Goal: Navigation & Orientation: Understand site structure

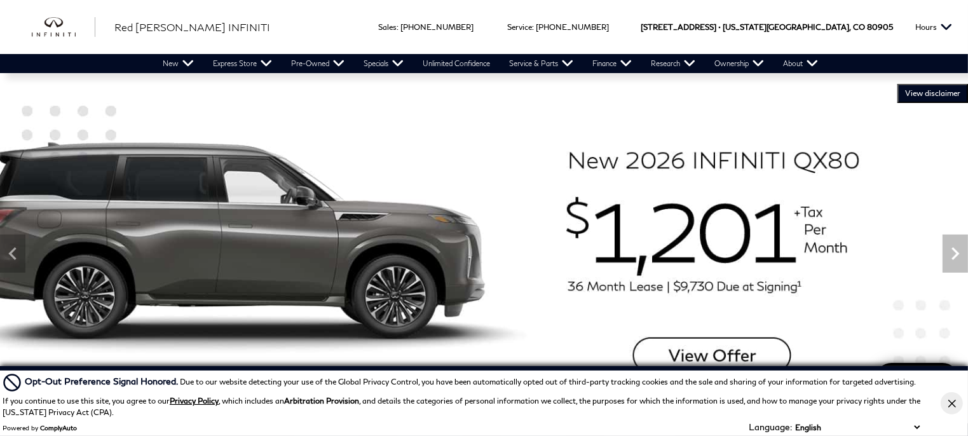
drag, startPoint x: 958, startPoint y: 402, endPoint x: 909, endPoint y: 405, distance: 49.7
click at [958, 402] on button "Close Button" at bounding box center [952, 403] width 22 height 22
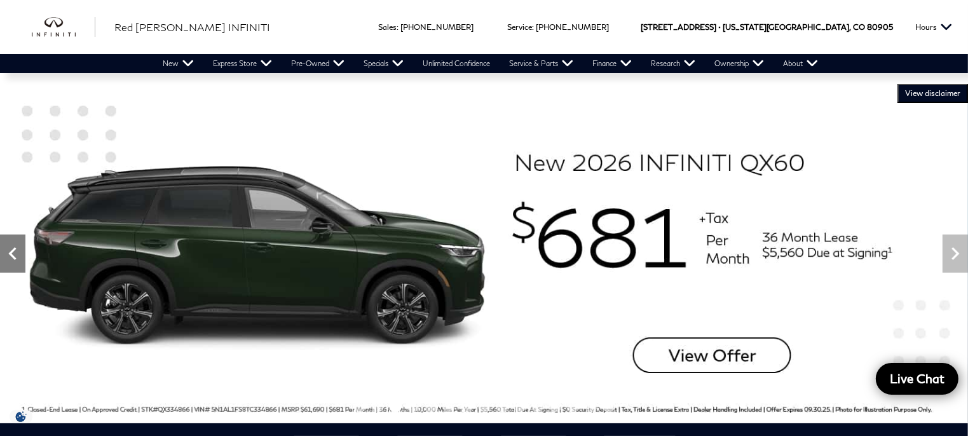
click at [11, 257] on icon "Previous" at bounding box center [12, 253] width 25 height 25
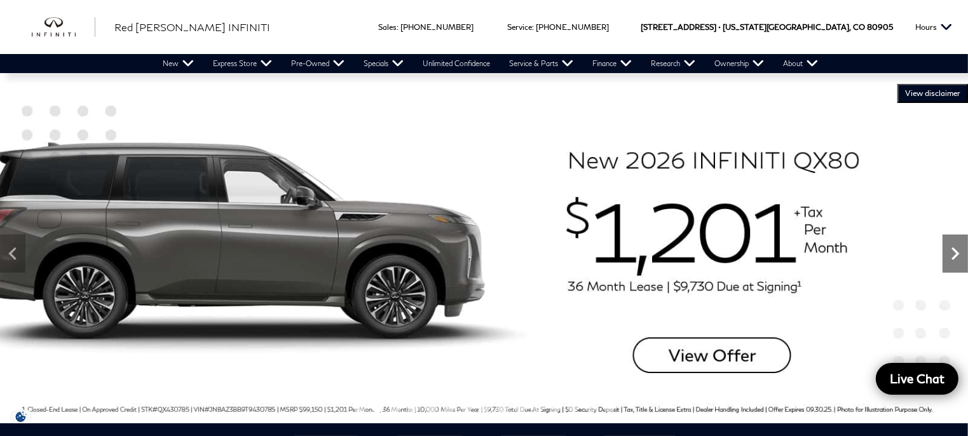
click at [956, 257] on icon "Next" at bounding box center [955, 253] width 25 height 25
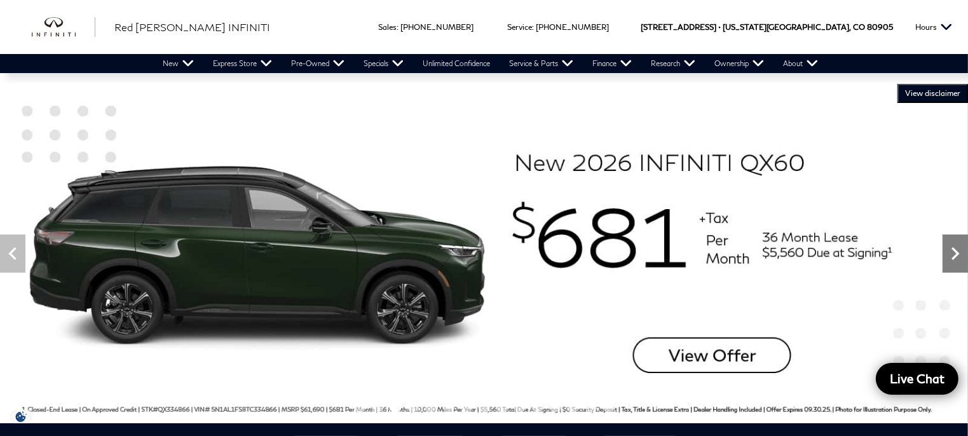
click at [953, 250] on icon "Next" at bounding box center [955, 253] width 25 height 25
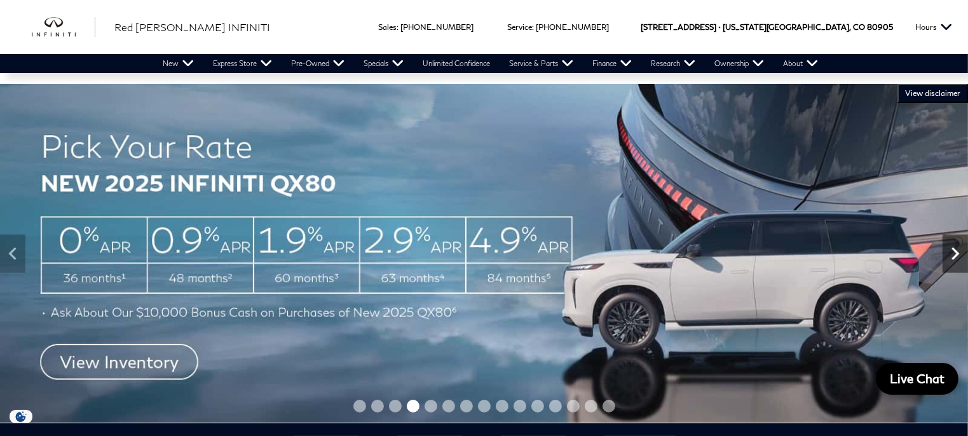
click at [950, 261] on icon "Next" at bounding box center [955, 253] width 25 height 25
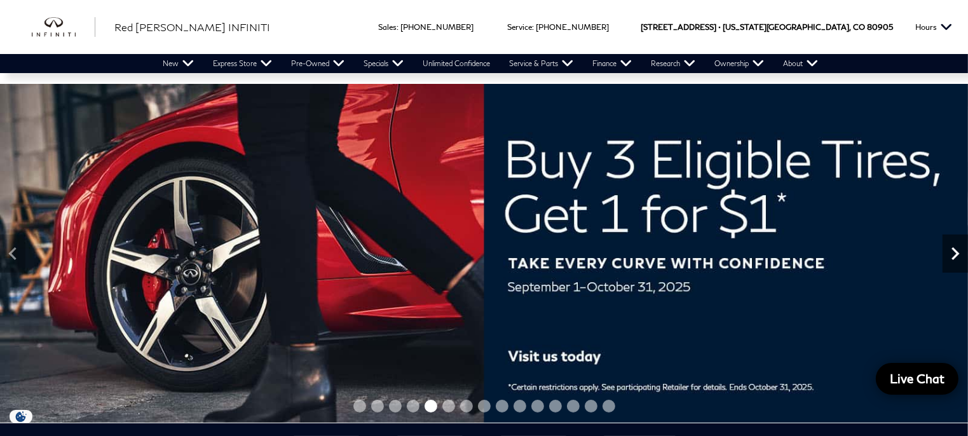
click at [950, 261] on icon "Next" at bounding box center [955, 253] width 25 height 25
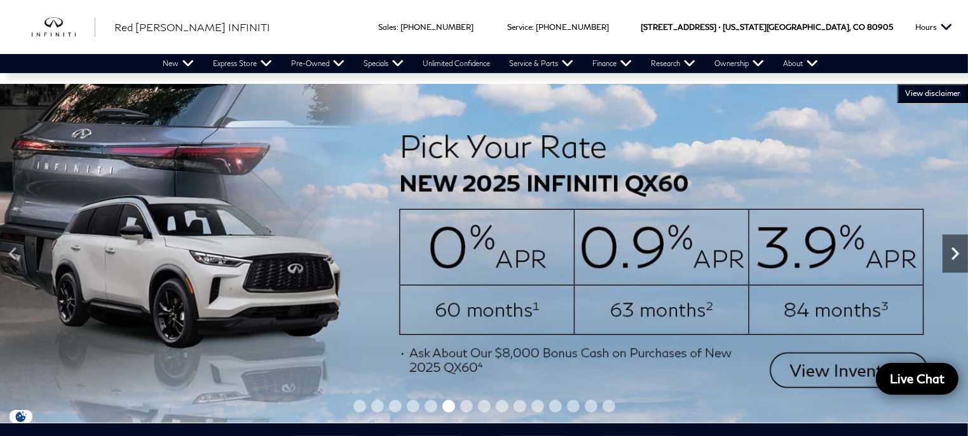
click at [950, 261] on icon "Next" at bounding box center [955, 253] width 25 height 25
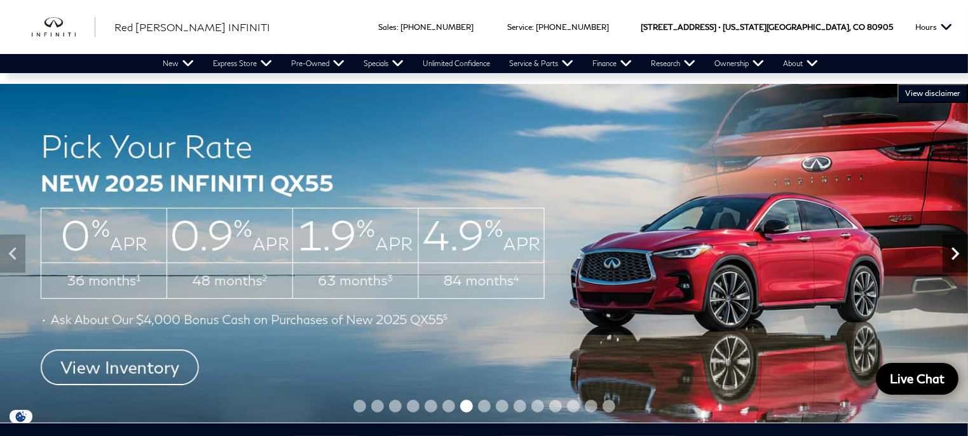
click at [956, 257] on icon "Next" at bounding box center [955, 253] width 25 height 25
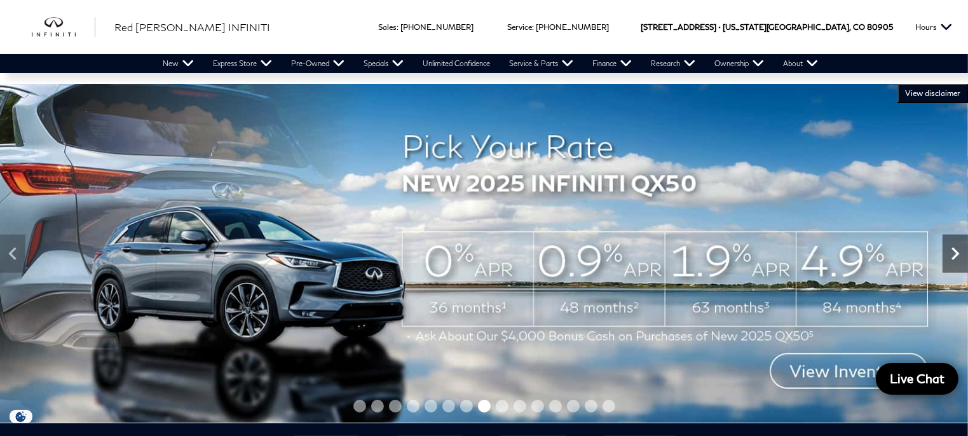
click at [956, 263] on icon "Next" at bounding box center [955, 253] width 25 height 25
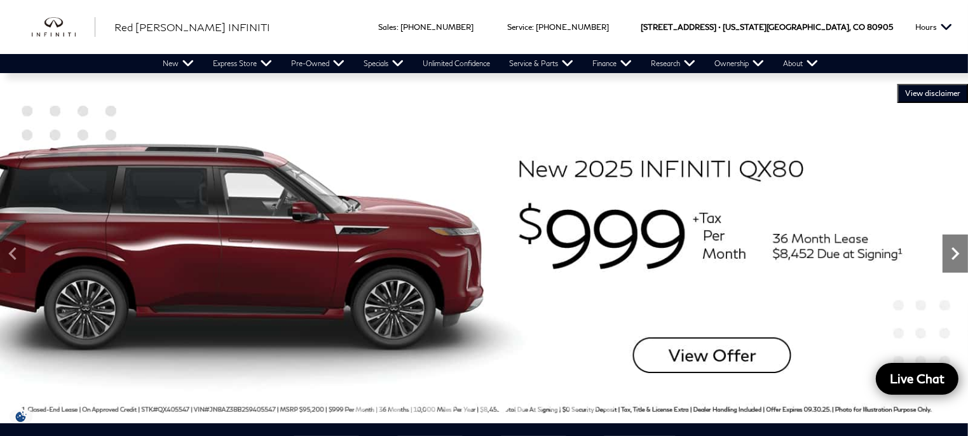
click at [957, 257] on icon "Next" at bounding box center [955, 253] width 25 height 25
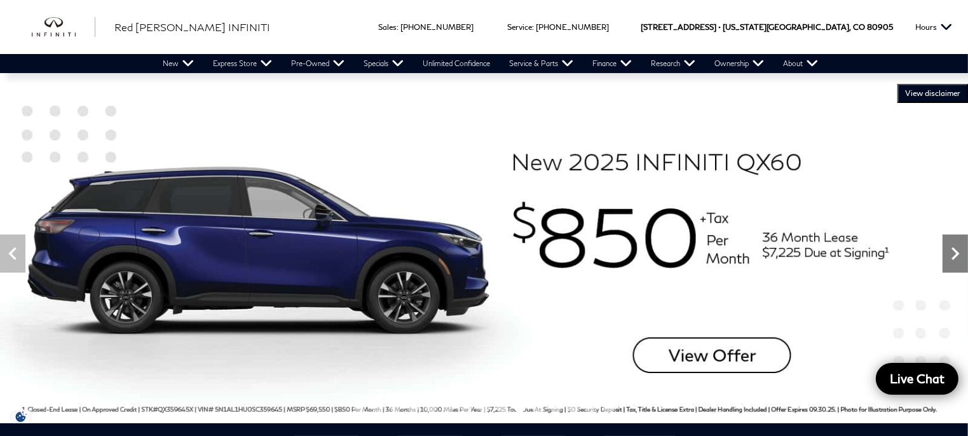
click at [957, 257] on icon "Next" at bounding box center [955, 253] width 25 height 25
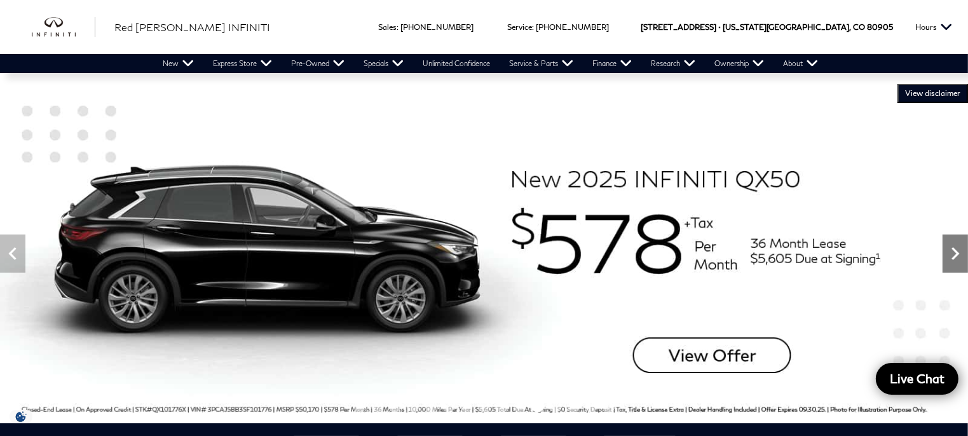
click at [957, 257] on icon "Next" at bounding box center [955, 253] width 25 height 25
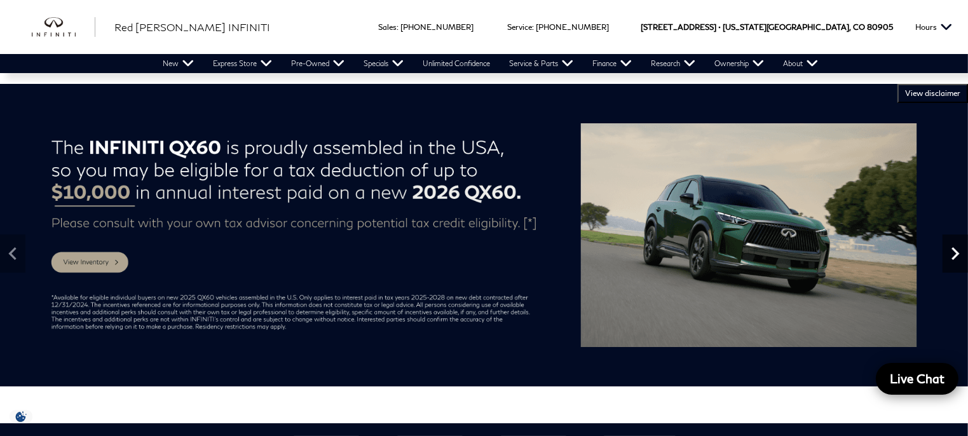
click at [957, 257] on icon "Next" at bounding box center [955, 253] width 25 height 25
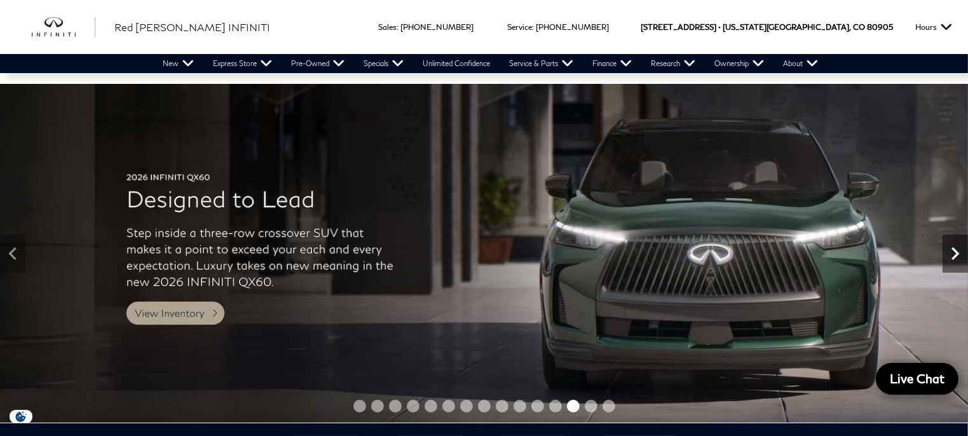
click at [956, 258] on icon "Next" at bounding box center [955, 253] width 25 height 25
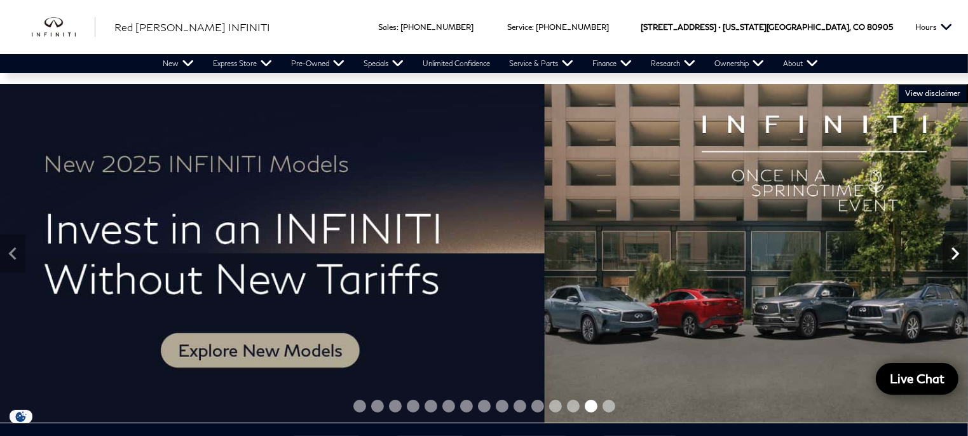
click at [956, 258] on icon "Next" at bounding box center [955, 253] width 25 height 25
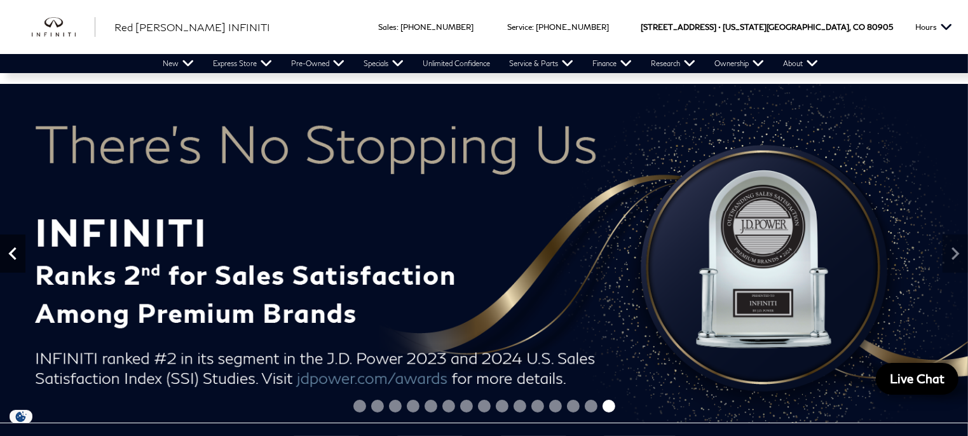
click at [12, 256] on icon "Previous" at bounding box center [12, 253] width 8 height 13
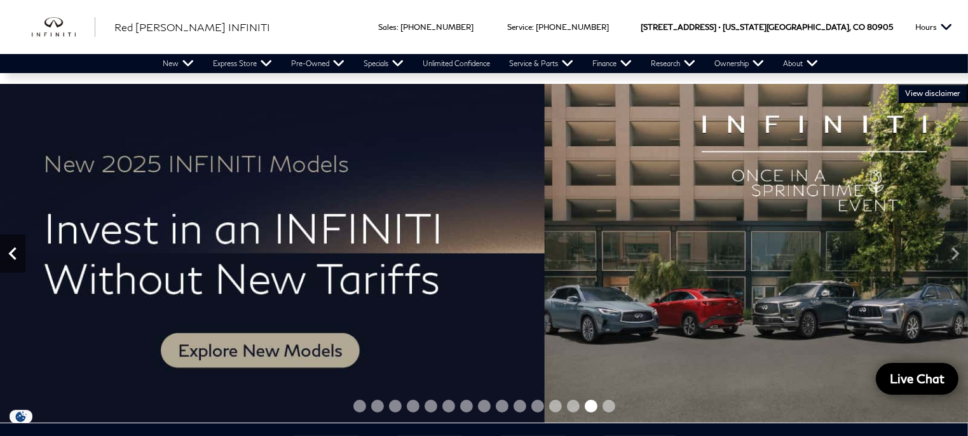
click at [12, 256] on icon "Previous" at bounding box center [12, 253] width 8 height 13
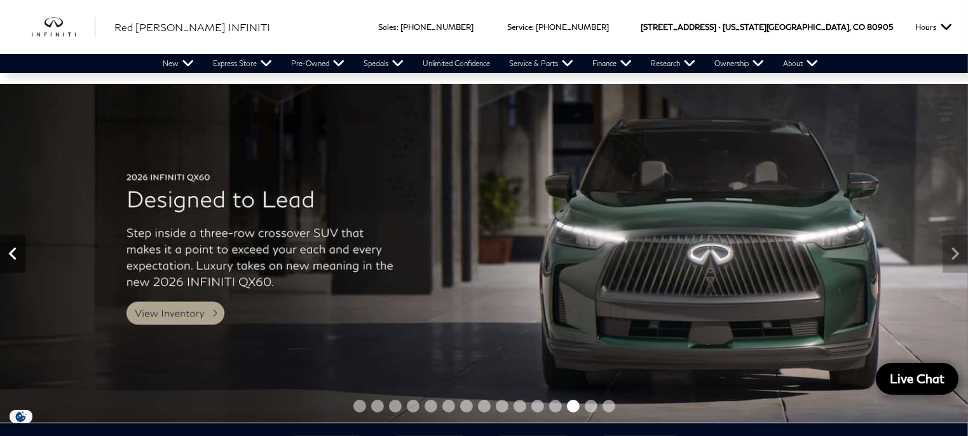
click at [12, 256] on icon "Previous" at bounding box center [12, 253] width 8 height 13
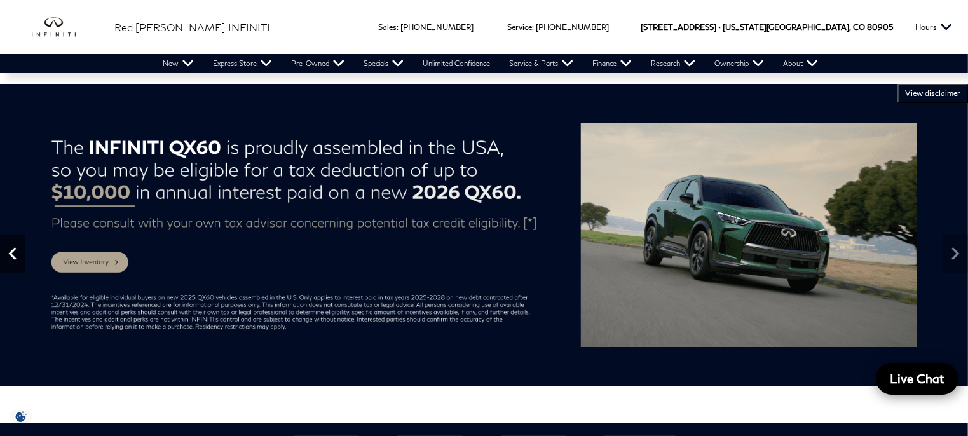
click at [12, 256] on icon "Previous" at bounding box center [12, 253] width 8 height 13
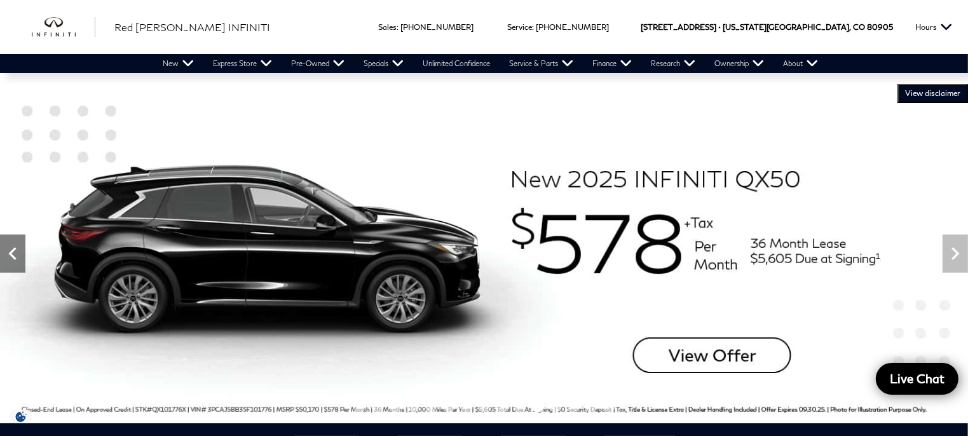
click at [12, 256] on icon "Previous" at bounding box center [12, 253] width 8 height 13
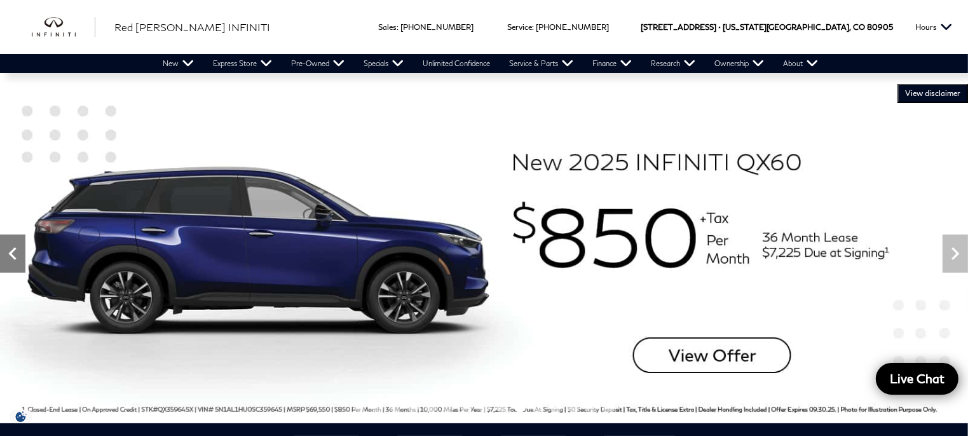
click at [20, 262] on icon "Previous" at bounding box center [12, 253] width 25 height 25
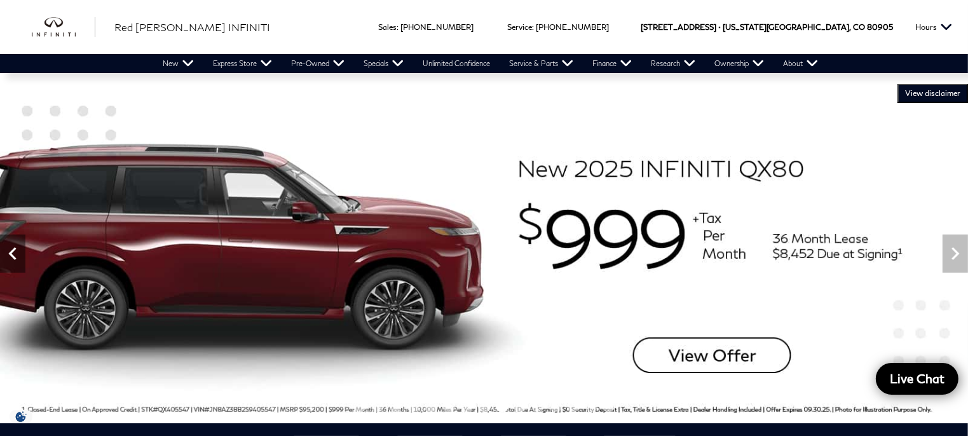
click at [20, 262] on icon "Previous" at bounding box center [12, 253] width 25 height 25
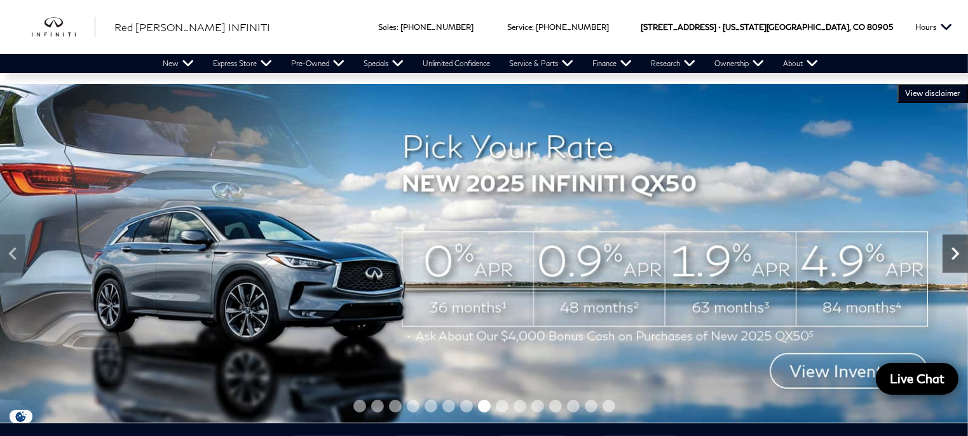
click at [956, 261] on icon "Next" at bounding box center [955, 253] width 25 height 25
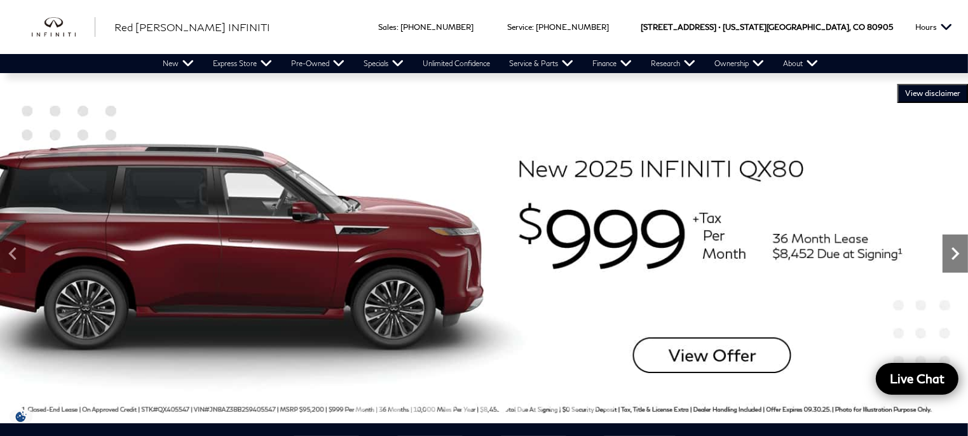
click at [956, 261] on icon "Next" at bounding box center [955, 253] width 25 height 25
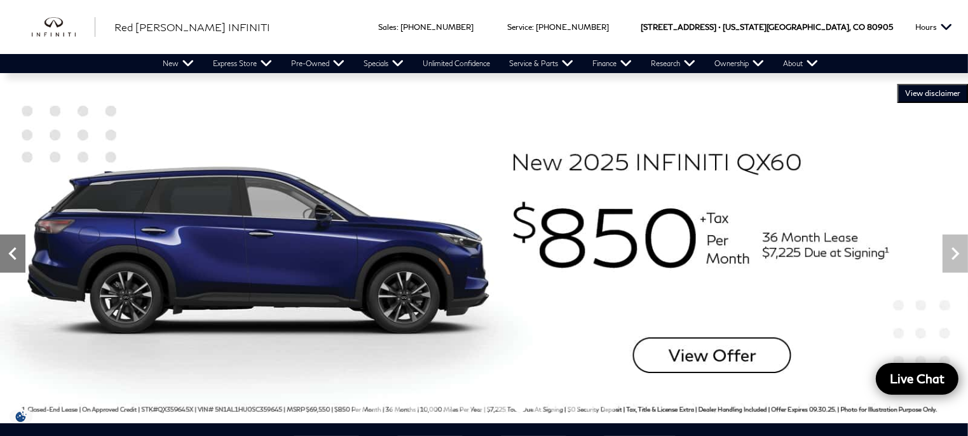
click at [15, 260] on icon "Previous" at bounding box center [12, 253] width 25 height 25
